Goal: Transaction & Acquisition: Purchase product/service

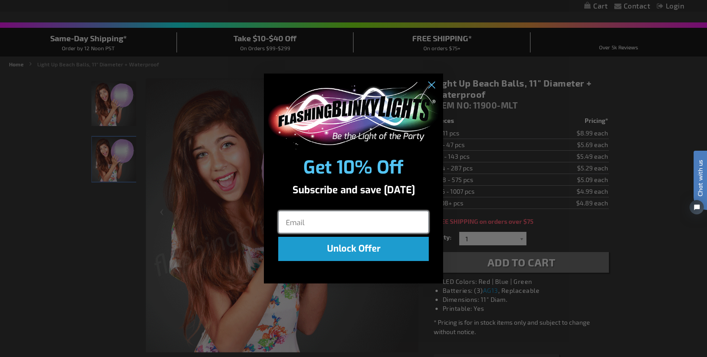
scroll to position [45, 0]
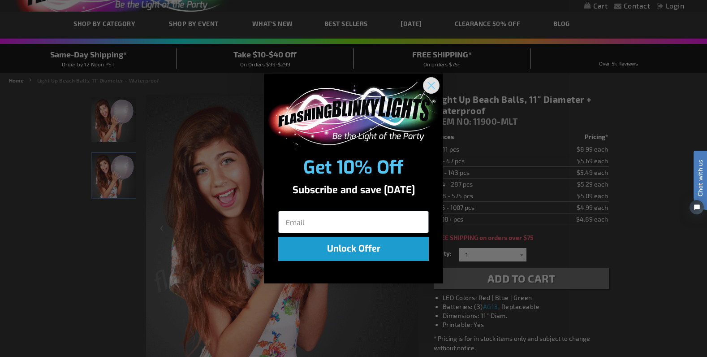
click at [429, 82] on circle "Close dialog" at bounding box center [431, 85] width 15 height 15
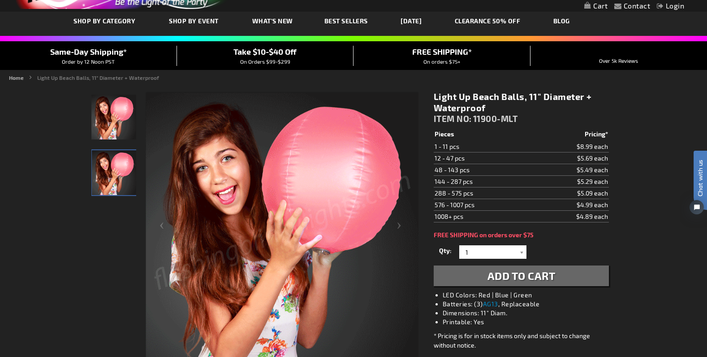
scroll to position [90, 0]
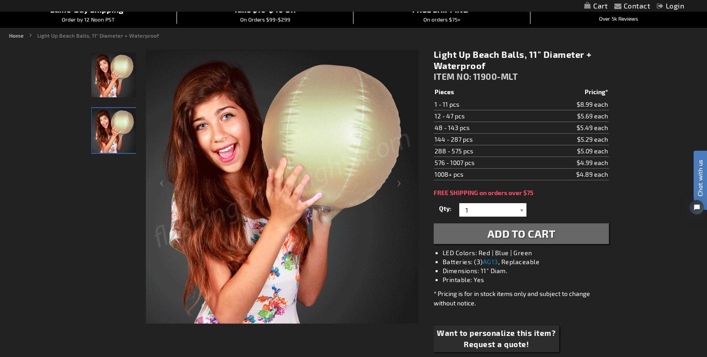
click at [521, 209] on div at bounding box center [521, 209] width 9 height 13
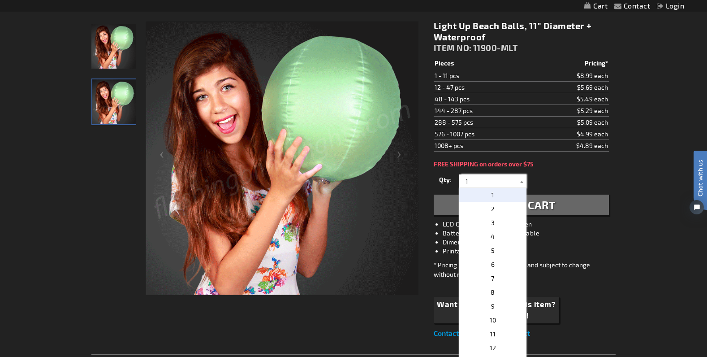
scroll to position [134, 0]
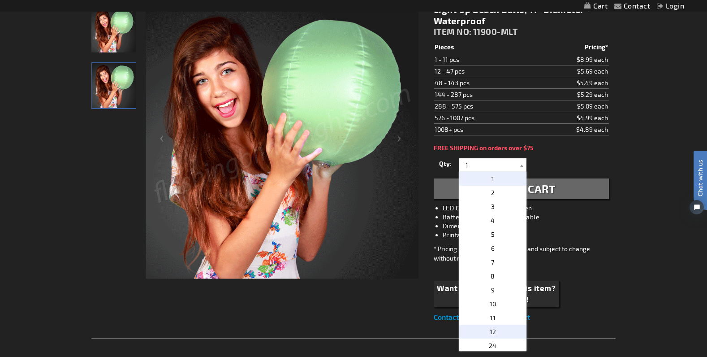
click at [500, 328] on p "12" at bounding box center [492, 331] width 67 height 14
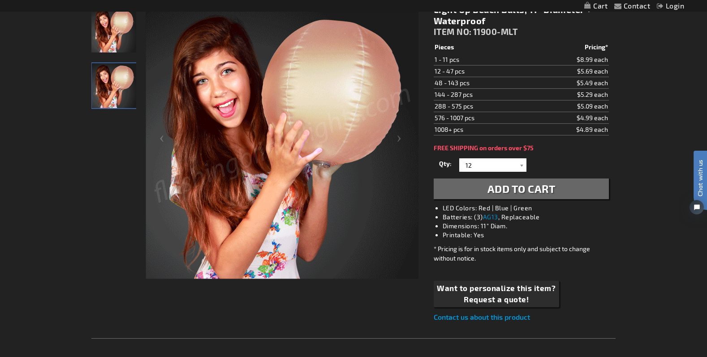
click at [517, 187] on span "Add to Cart" at bounding box center [521, 188] width 68 height 13
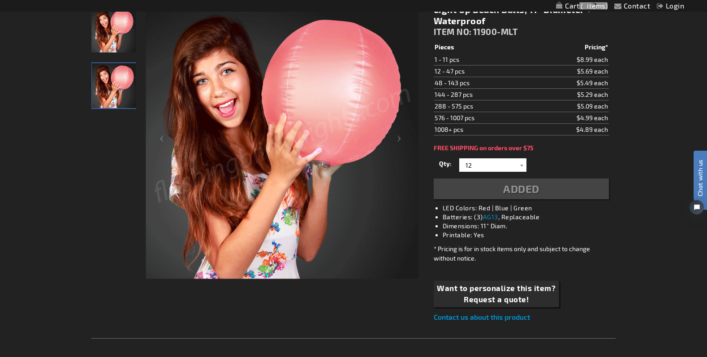
scroll to position [155, 0]
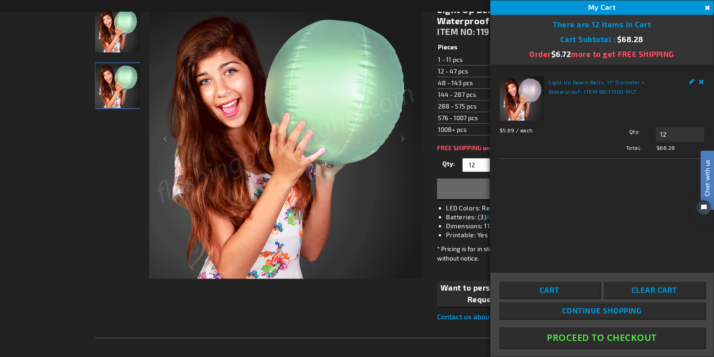
click at [705, 5] on button "Close" at bounding box center [707, 8] width 10 height 10
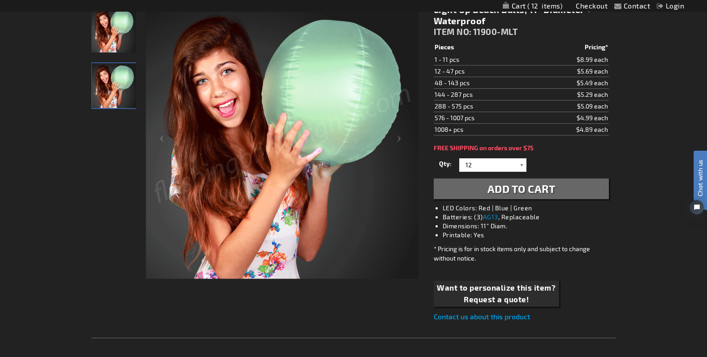
click at [522, 164] on div at bounding box center [521, 164] width 9 height 13
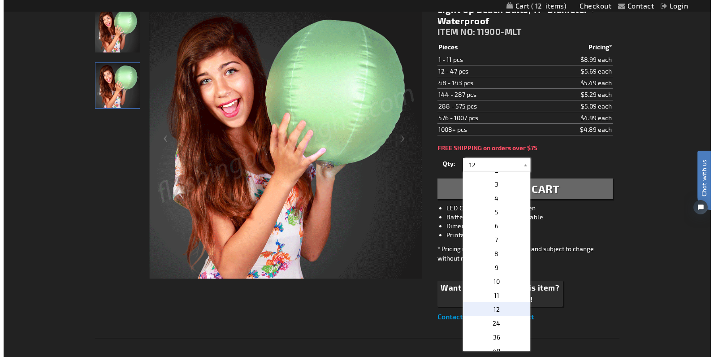
scroll to position [45, 0]
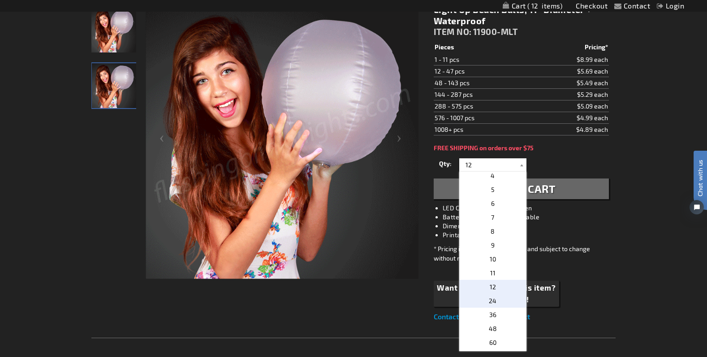
click at [492, 299] on span "24" at bounding box center [493, 301] width 8 height 8
type input "24"
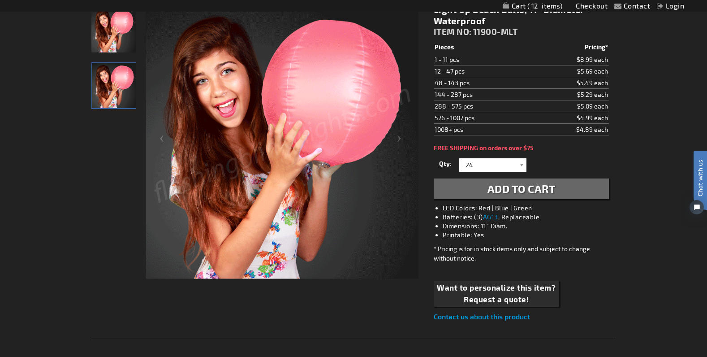
click at [532, 186] on span "Add to Cart" at bounding box center [521, 188] width 68 height 13
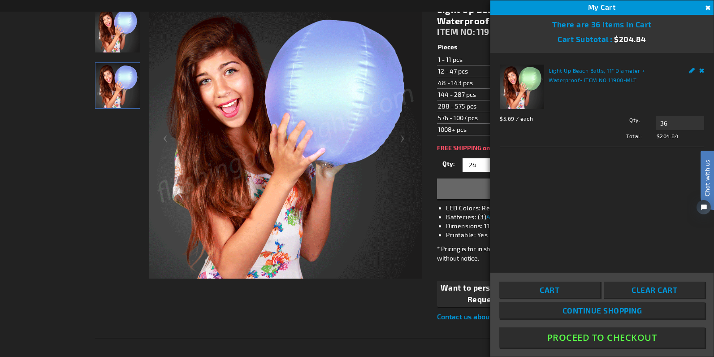
click at [705, 67] on div "Light Up Beach Balls, 11" Diameter + Waterproof - ITEM NO: 11900-MLT $5.69 / ea…" at bounding box center [601, 156] width 223 height 207
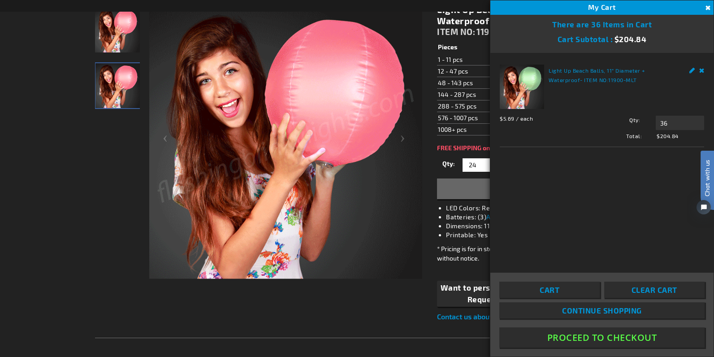
click at [700, 70] on link "Remove" at bounding box center [701, 69] width 5 height 9
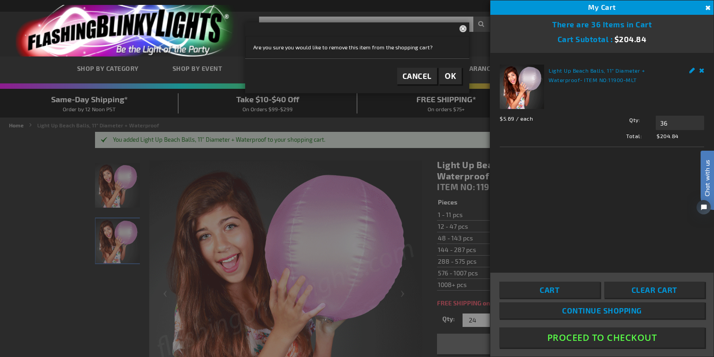
click at [702, 69] on link "Remove" at bounding box center [701, 69] width 5 height 9
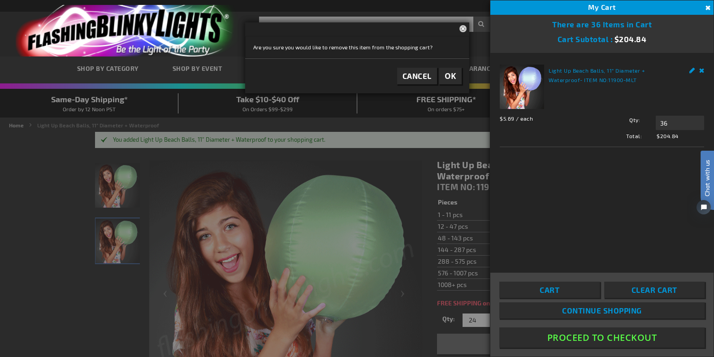
click at [700, 70] on link "Remove" at bounding box center [701, 69] width 5 height 9
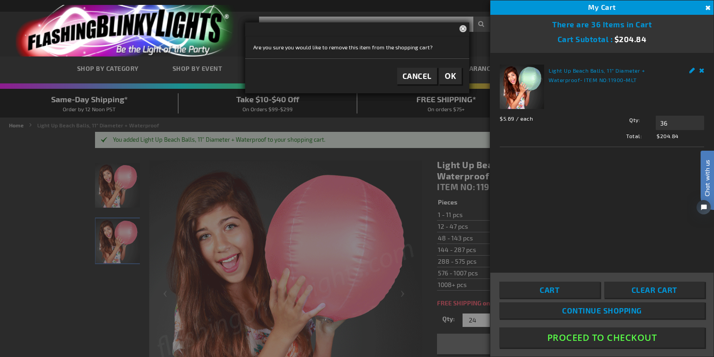
click at [456, 77] on span "OK" at bounding box center [450, 76] width 12 height 10
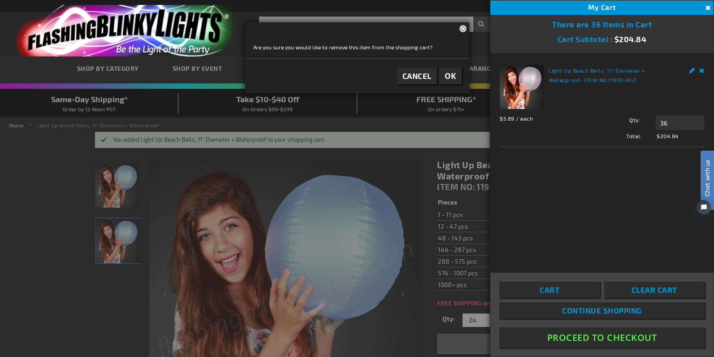
click at [457, 76] on button "OK" at bounding box center [450, 76] width 22 height 17
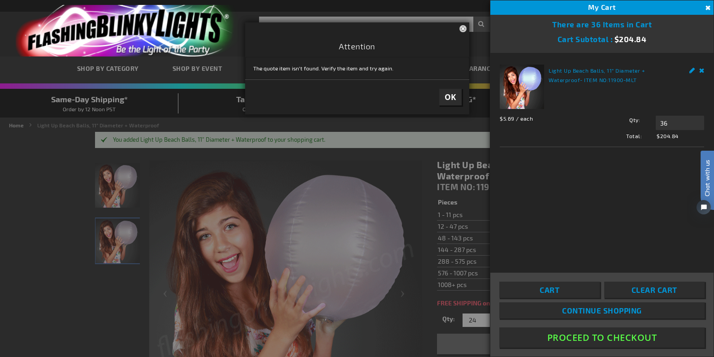
click at [451, 75] on div "Attention Close The quote item isn't found. Verify the item and try again. OK" at bounding box center [357, 68] width 224 height 92
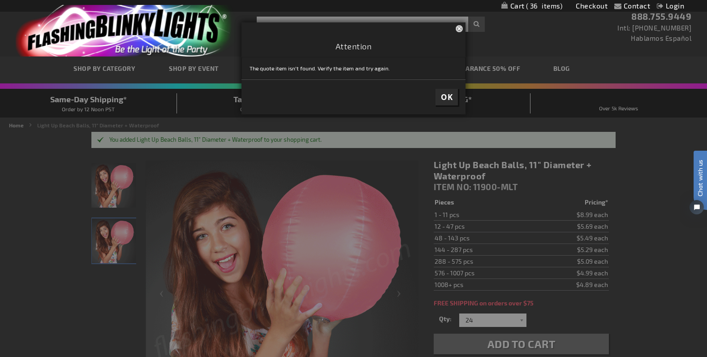
click at [449, 97] on span "OK" at bounding box center [447, 97] width 12 height 10
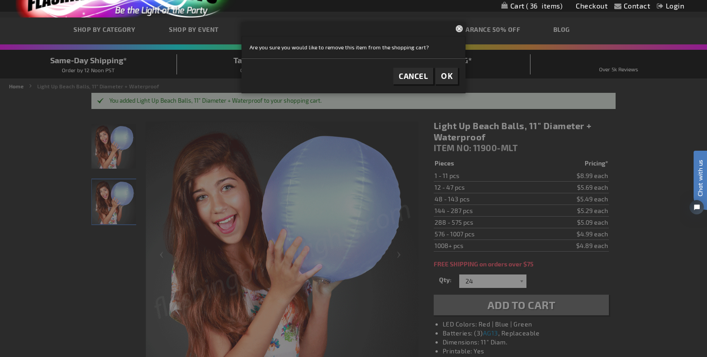
scroll to position [134, 0]
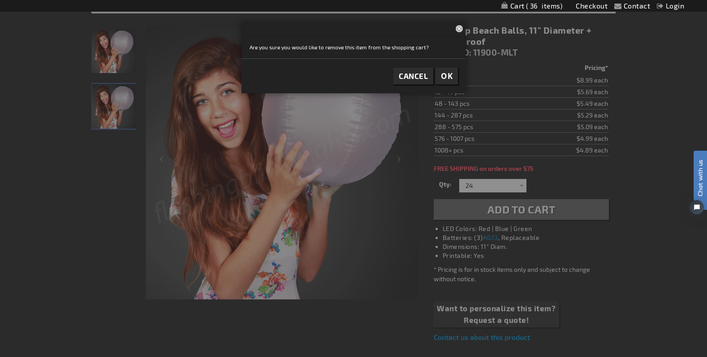
click at [453, 81] on button "OK" at bounding box center [446, 76] width 22 height 17
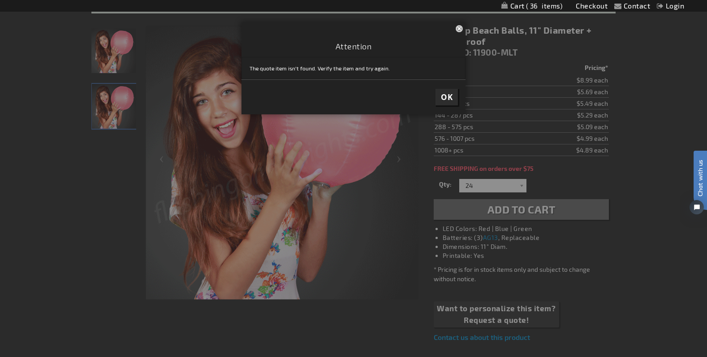
click at [440, 97] on button "OK" at bounding box center [446, 97] width 22 height 17
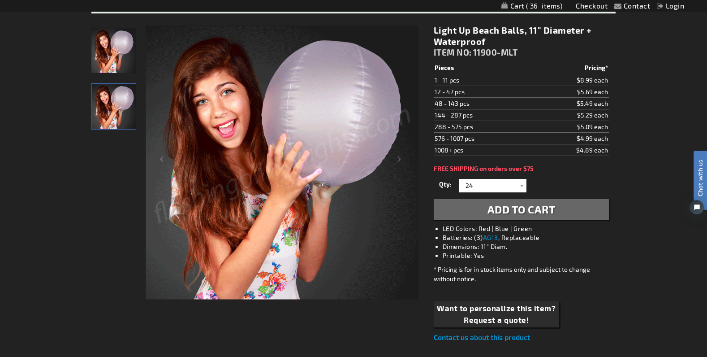
click at [518, 209] on span "Add to Cart" at bounding box center [521, 208] width 68 height 13
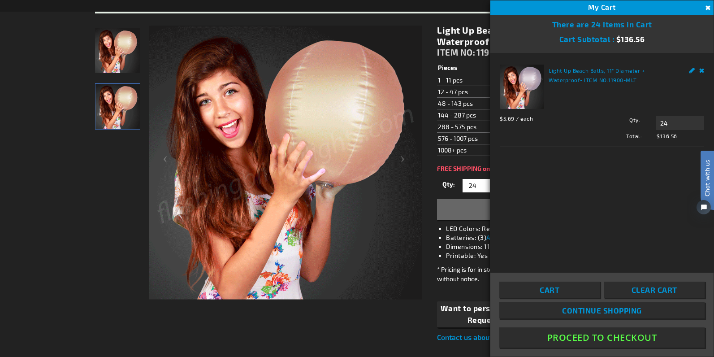
click at [607, 333] on button "Proceed To Checkout" at bounding box center [601, 337] width 205 height 20
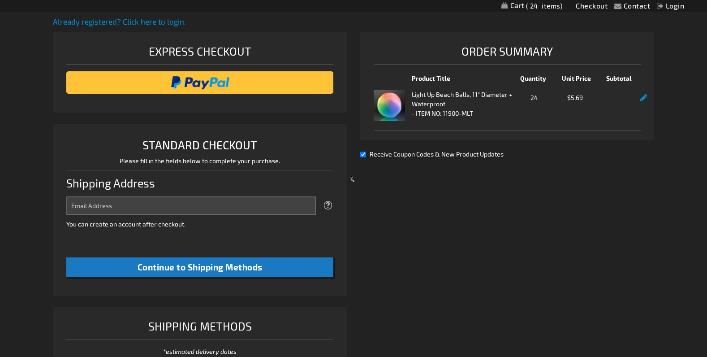
scroll to position [231, 0]
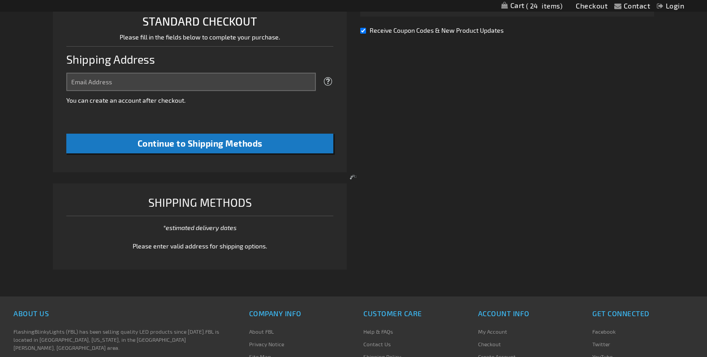
select select "US"
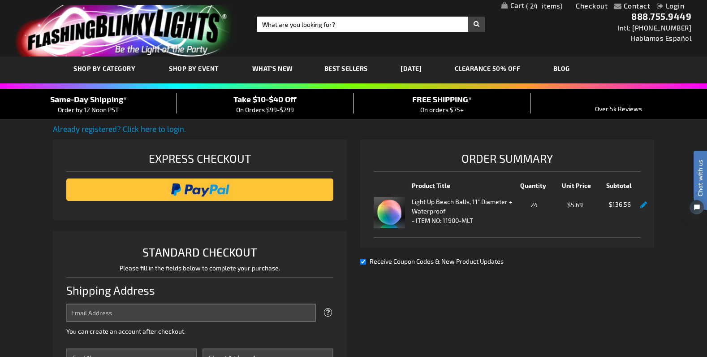
scroll to position [0, 0]
click at [271, 102] on span "Take $10-$40 Off" at bounding box center [264, 99] width 63 height 10
click at [269, 110] on span "On Orders $99-$299" at bounding box center [265, 110] width 58 height 8
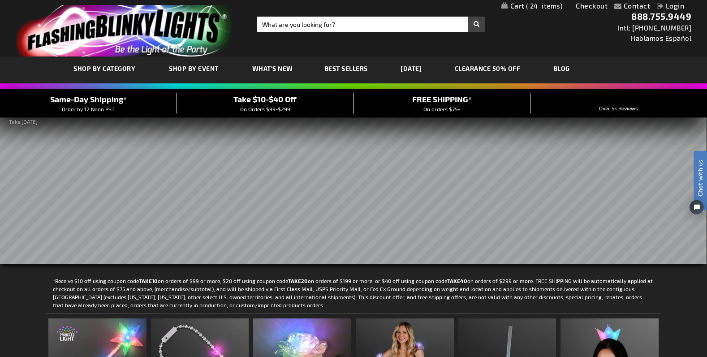
click at [557, 8] on span "24" at bounding box center [544, 6] width 37 height 8
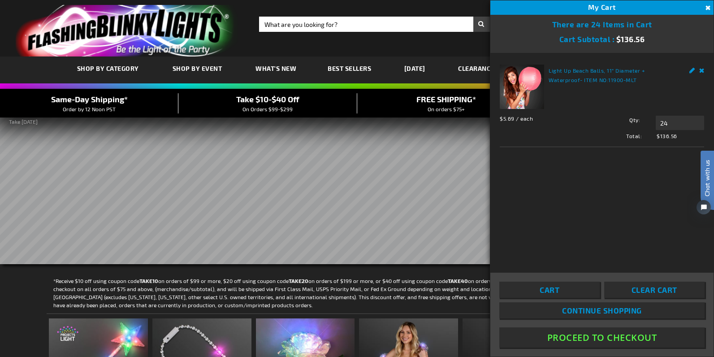
click at [584, 334] on button "Proceed To Checkout" at bounding box center [601, 337] width 205 height 20
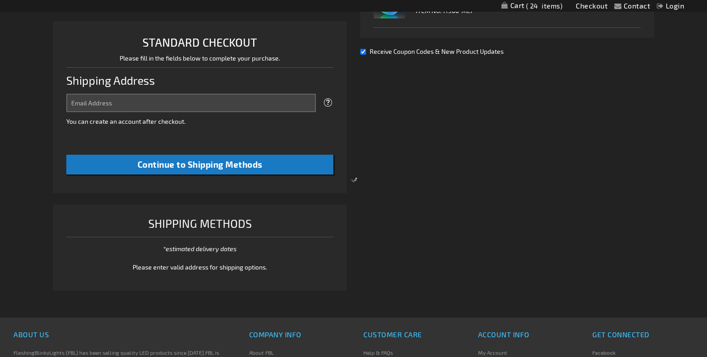
select select "US"
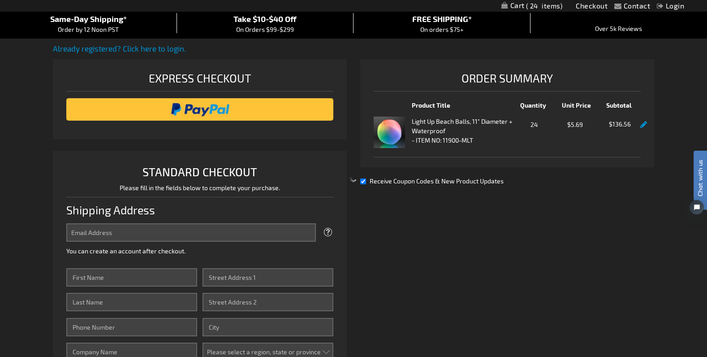
scroll to position [96, 0]
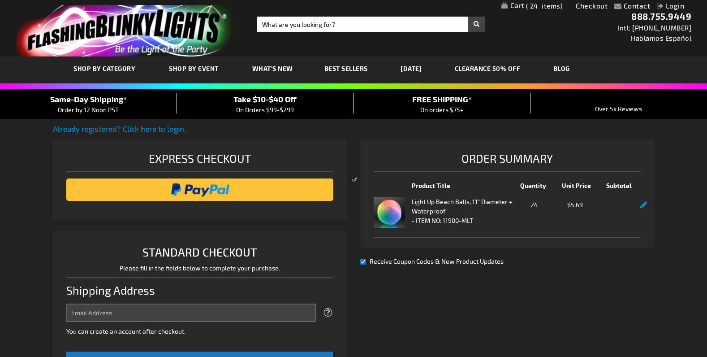
select select "US"
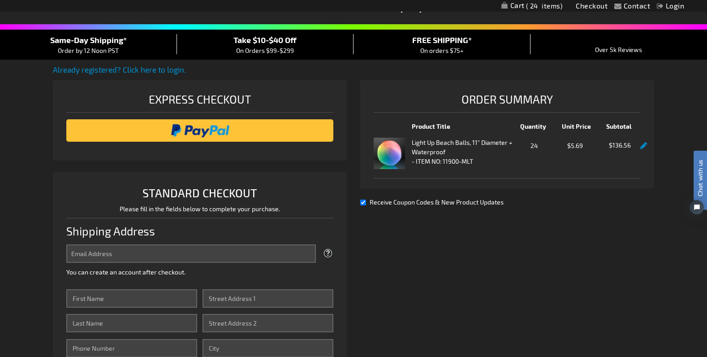
scroll to position [134, 0]
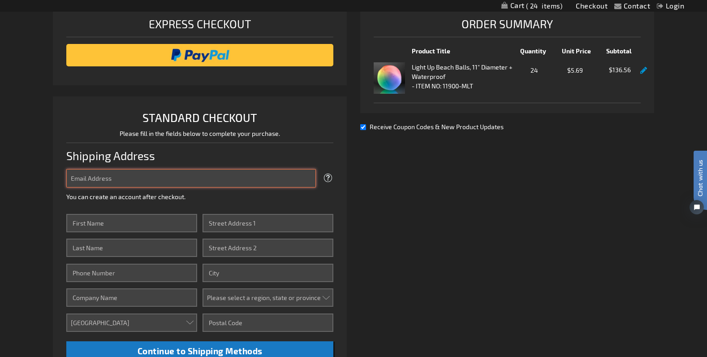
click at [218, 176] on input "Email Address" at bounding box center [191, 178] width 250 height 18
type input "ahartman@gervasivineyard.com"
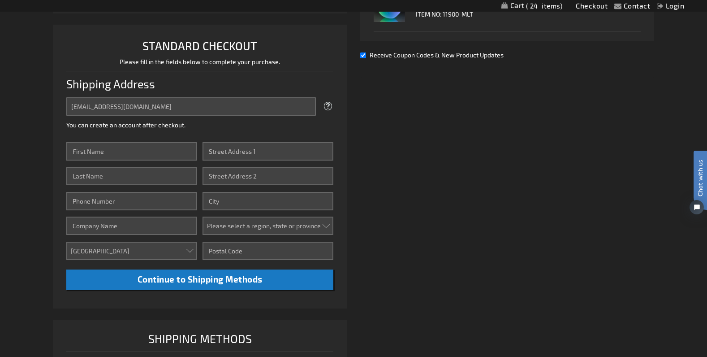
scroll to position [224, 0]
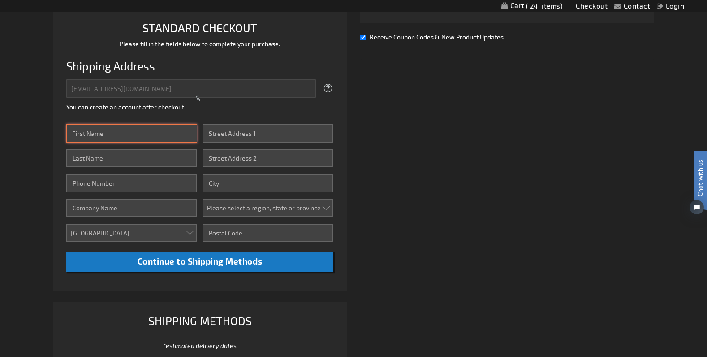
click at [141, 130] on input "First Name" at bounding box center [131, 133] width 131 height 18
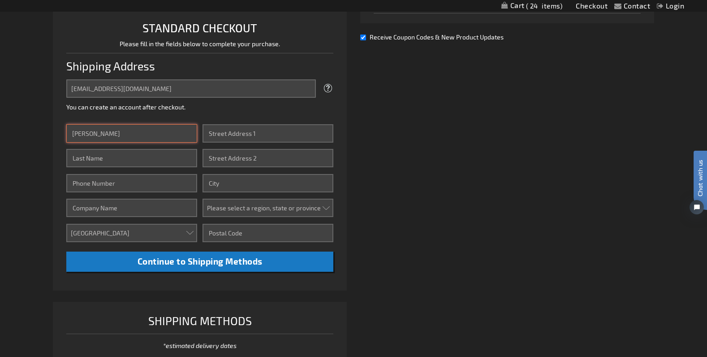
type input "Andrea"
type input "Hartman"
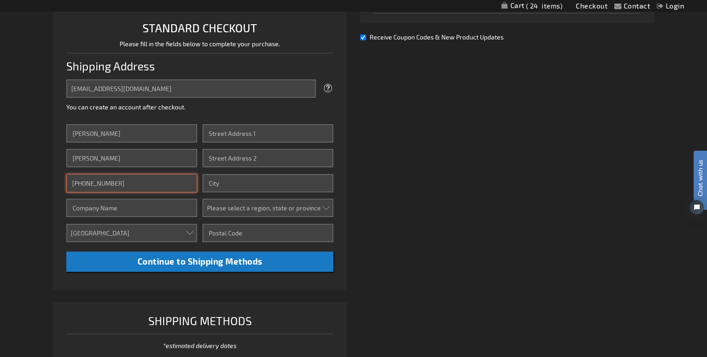
type input "330-806-6721"
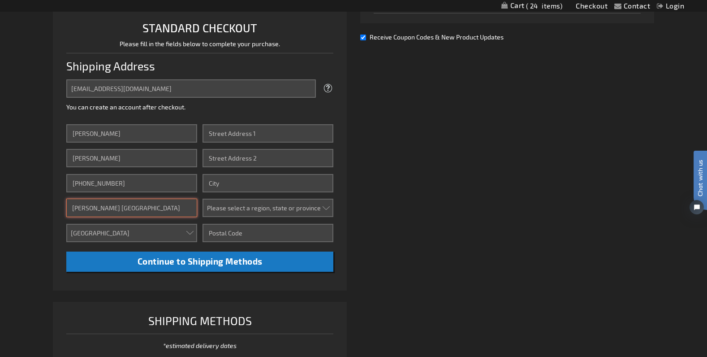
type input "Gervasi Vineyard Resort & Spa"
drag, startPoint x: 281, startPoint y: 122, endPoint x: 279, endPoint y: 129, distance: 7.1
click at [280, 123] on div "Email Address ahartman@gervasivineyard.com Tooltip We'll send your order confir…" at bounding box center [199, 175] width 267 height 192
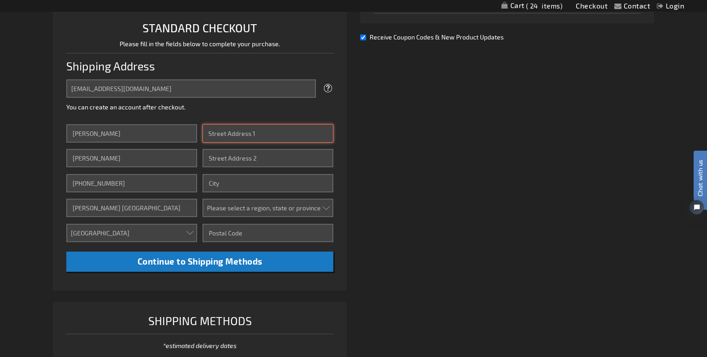
click at [278, 129] on input "Street Address: Line 1" at bounding box center [267, 133] width 131 height 18
type input "1700 55th St NE"
type input "C"
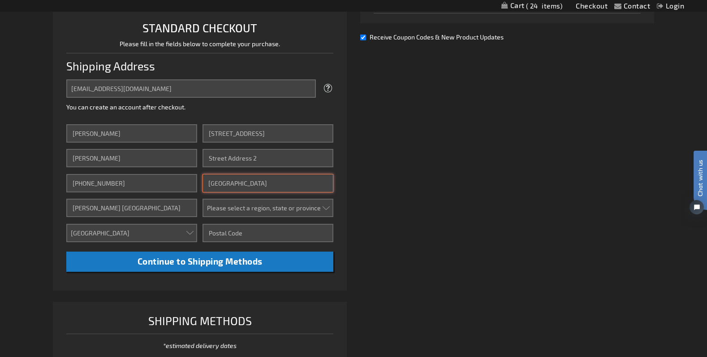
type input "Canton"
select select "47"
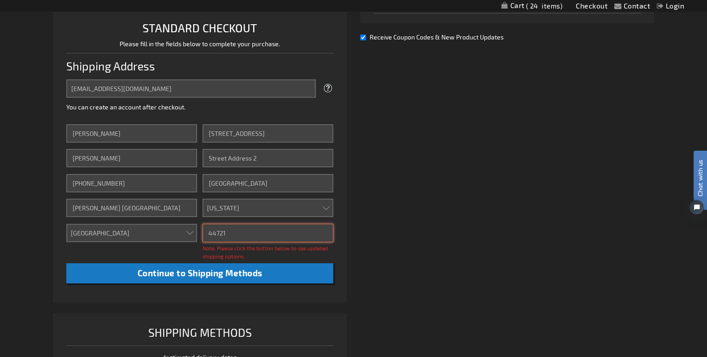
type input "44721"
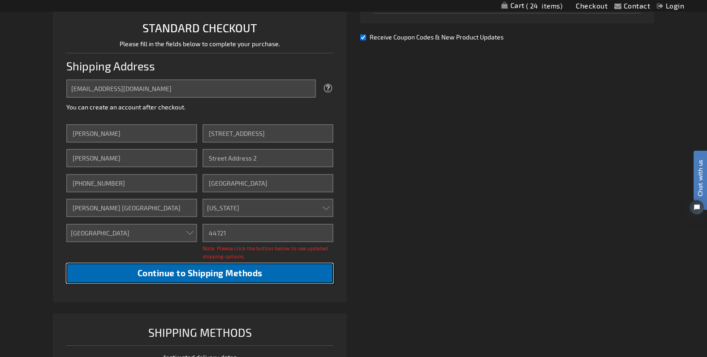
click at [220, 273] on span "Continue to Shipping Methods" at bounding box center [200, 272] width 125 height 10
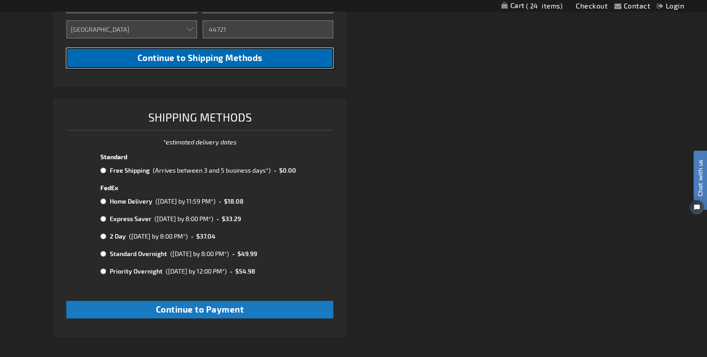
scroll to position [448, 0]
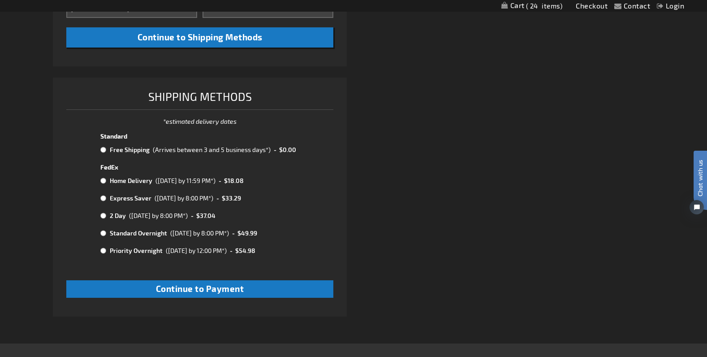
click at [105, 150] on input "radio" at bounding box center [103, 149] width 6 height 7
radio input "true"
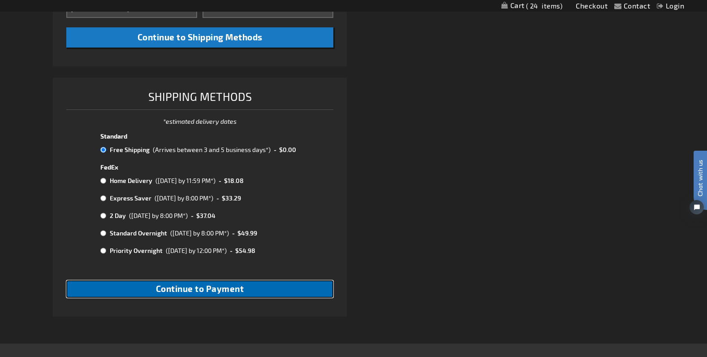
click at [193, 289] on span "Continue to Payment" at bounding box center [200, 288] width 88 height 10
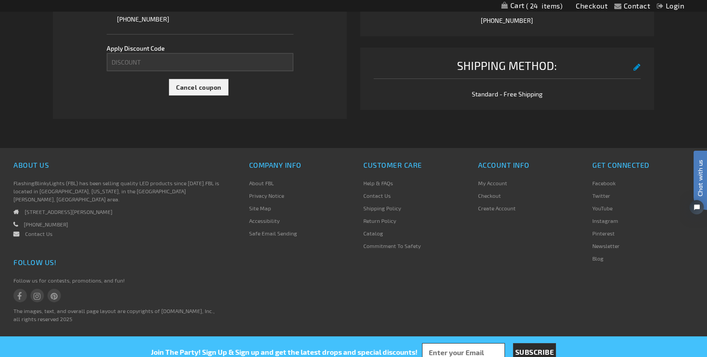
scroll to position [252, 0]
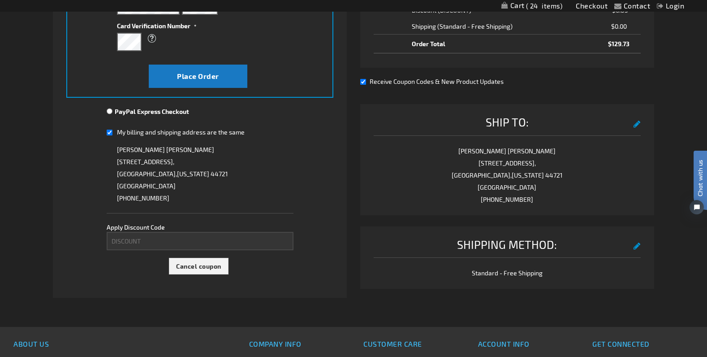
click at [220, 173] on div "Andrea Hartman 1700 55th St NE, Canton , Ohio 44721 United States 330-806-6721 …" at bounding box center [200, 173] width 187 height 60
click at [203, 258] on button "Cancel coupon" at bounding box center [199, 266] width 60 height 17
click at [186, 244] on div "Please wait..." at bounding box center [353, 178] width 707 height 357
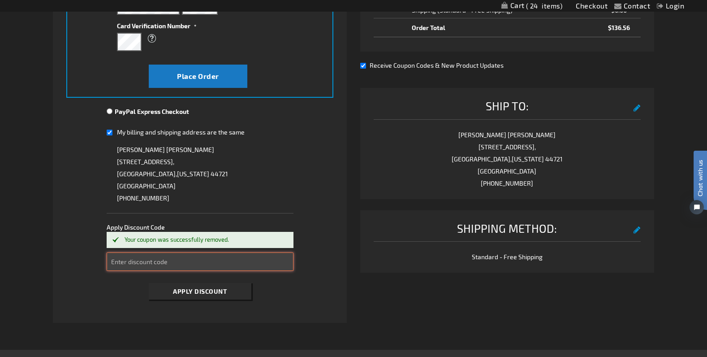
click at [165, 263] on input "Enter discount code" at bounding box center [200, 261] width 187 height 18
type input "TAKE10"
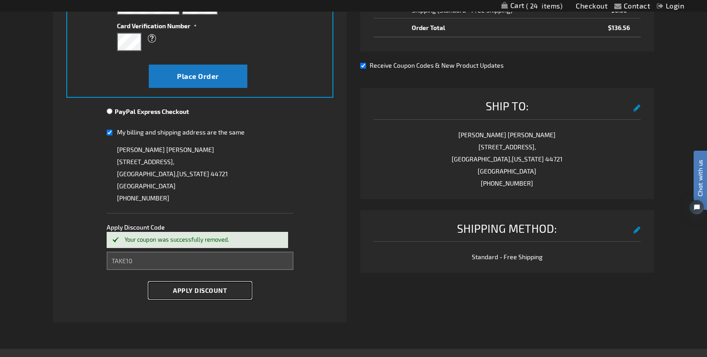
click at [233, 287] on button "Apply Discount" at bounding box center [200, 290] width 103 height 17
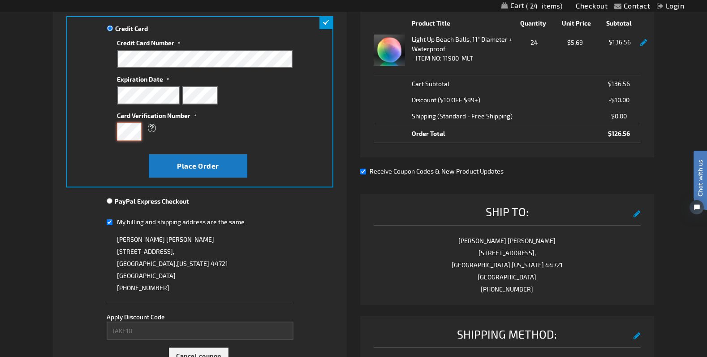
scroll to position [117, 0]
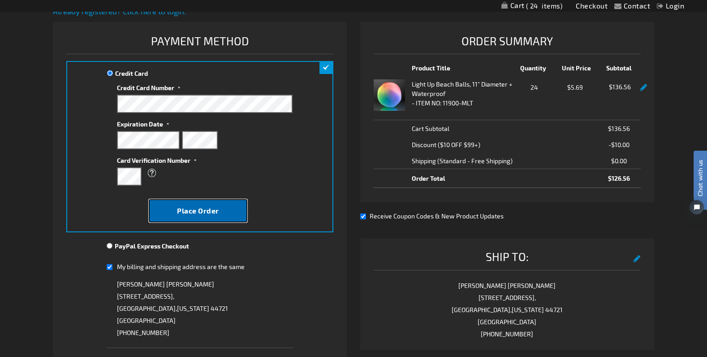
click at [206, 206] on button "Place Order" at bounding box center [198, 210] width 99 height 23
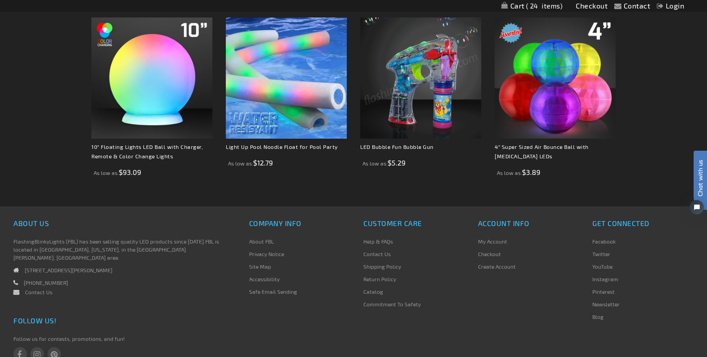
scroll to position [772, 0]
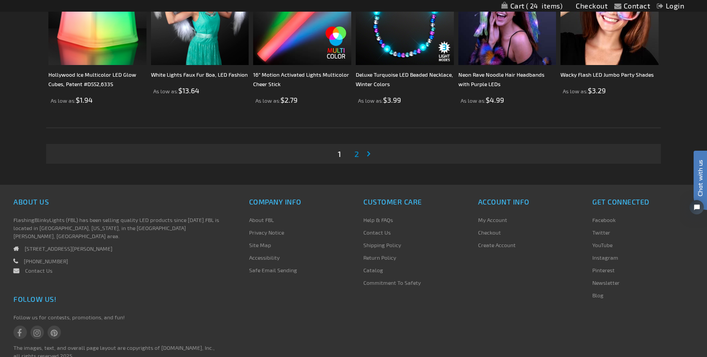
scroll to position [1880, 0]
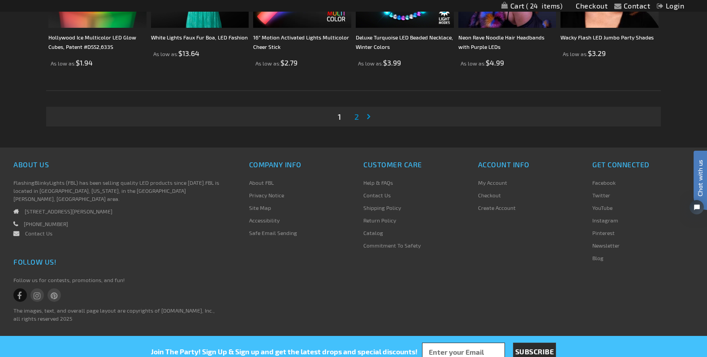
click at [22, 292] on em at bounding box center [20, 296] width 7 height 8
